Goal: Transaction & Acquisition: Purchase product/service

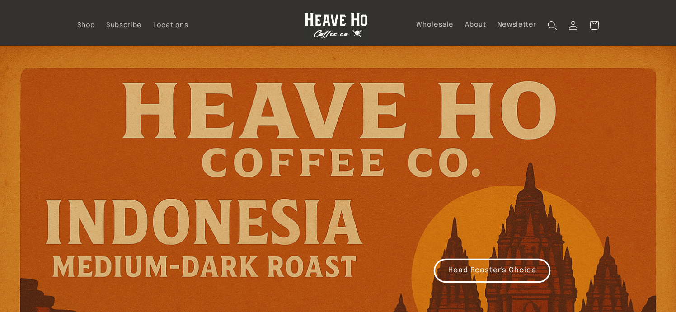
click at [84, 23] on span "Shop" at bounding box center [86, 25] width 18 height 9
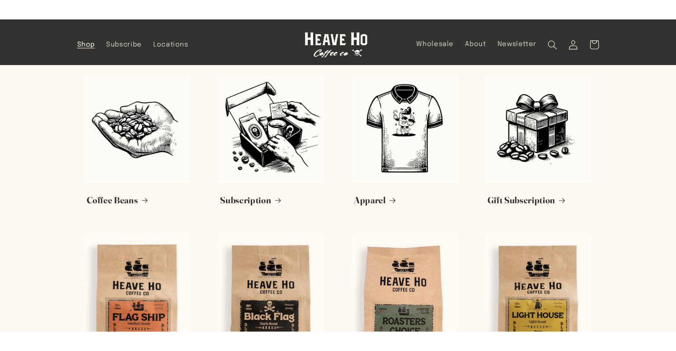
scroll to position [138, 0]
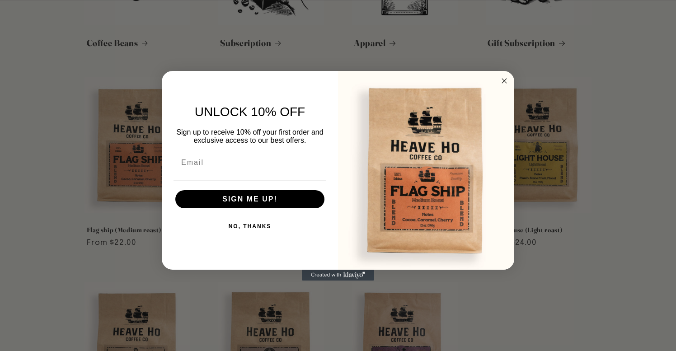
click at [503, 79] on circle "Close dialog" at bounding box center [504, 80] width 10 height 10
